Goal: Task Accomplishment & Management: Use online tool/utility

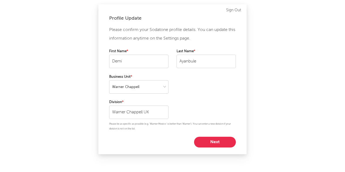
select select "warner_chappell"
click at [214, 141] on button "Next" at bounding box center [215, 142] width 42 height 11
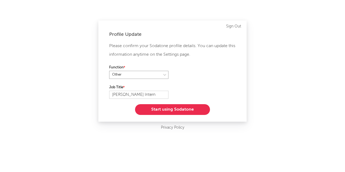
click at [164, 75] on select at bounding box center [138, 75] width 59 height 8
select select "anr_research"
click at [109, 71] on select at bounding box center [138, 75] width 59 height 8
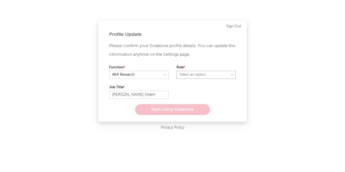
click at [200, 74] on select "Select an option" at bounding box center [205, 75] width 59 height 8
select select "other"
click at [176, 71] on select "Select an option" at bounding box center [205, 75] width 59 height 8
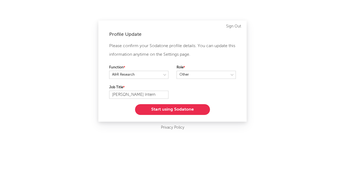
click at [191, 109] on button "Start using Sodatone" at bounding box center [172, 109] width 75 height 11
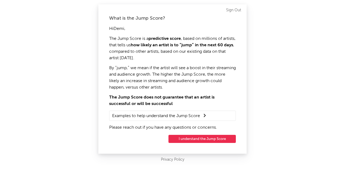
click at [198, 135] on button "I understand the Jump Score" at bounding box center [201, 139] width 67 height 8
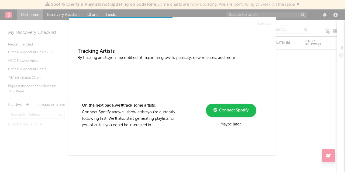
click at [222, 106] on link "Connect Spotify" at bounding box center [231, 110] width 50 height 13
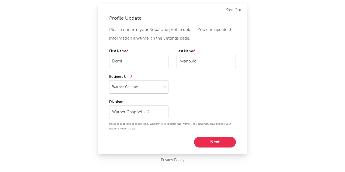
select select "warner_chappell"
click at [228, 141] on button "Next" at bounding box center [215, 142] width 42 height 11
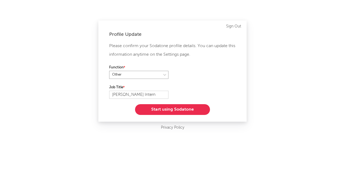
click at [154, 76] on select at bounding box center [138, 75] width 59 height 8
select select "anr_research"
click at [109, 71] on select at bounding box center [138, 75] width 59 height 8
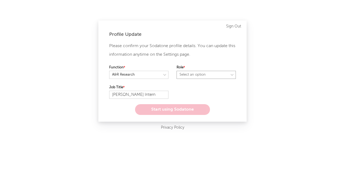
click at [201, 75] on select "Select an option" at bounding box center [205, 75] width 59 height 8
select select "other"
click at [176, 71] on select "Select an option" at bounding box center [205, 75] width 59 height 8
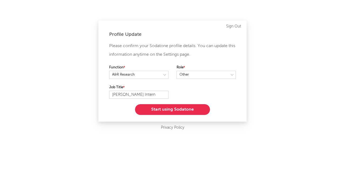
click at [187, 106] on button "Start using Sodatone" at bounding box center [172, 109] width 75 height 11
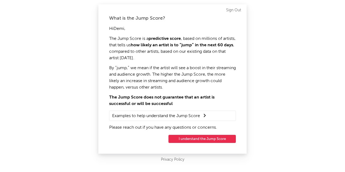
click at [205, 139] on button "I understand the Jump Score" at bounding box center [201, 139] width 67 height 8
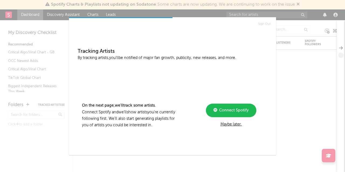
click at [233, 126] on div "Maybe later." at bounding box center [231, 124] width 72 height 6
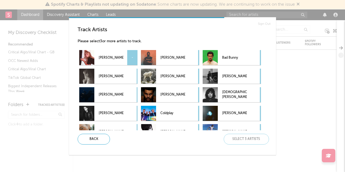
click at [110, 57] on p "Sabrina Carpenter" at bounding box center [111, 58] width 25 height 12
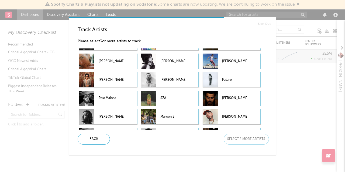
scroll to position [70, 0]
click at [111, 79] on p "Bruno Mars" at bounding box center [111, 80] width 25 height 12
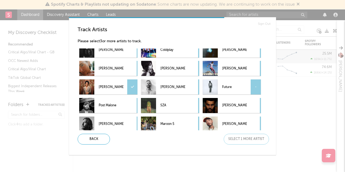
scroll to position [71, 0]
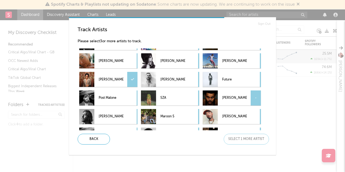
click at [231, 97] on p "The Weeknd" at bounding box center [234, 98] width 25 height 12
click at [247, 143] on div "Next" at bounding box center [245, 139] width 45 height 11
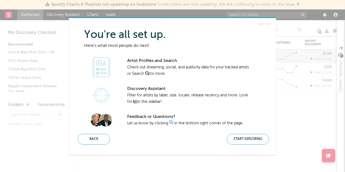
click at [244, 138] on div "Start Exploring" at bounding box center [248, 139] width 42 height 11
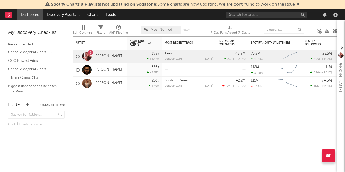
click at [63, 16] on link "Discovery Assistant" at bounding box center [63, 14] width 40 height 11
